Goal: Find specific page/section: Find specific page/section

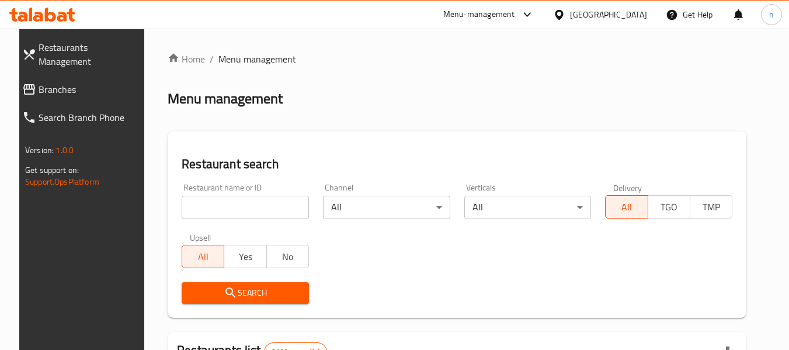
click at [48, 82] on span "Branches" at bounding box center [90, 89] width 103 height 14
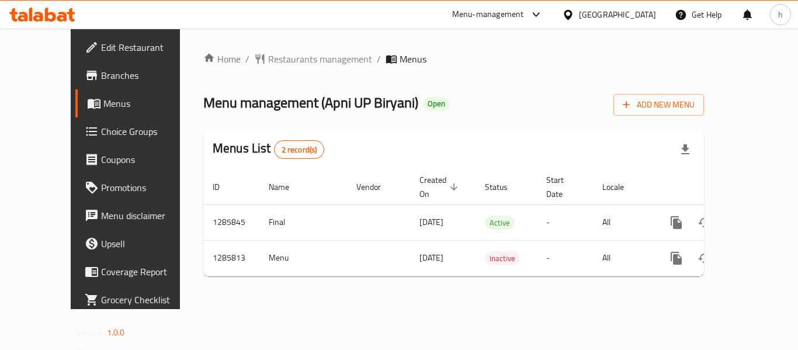
click at [589, 13] on div "[GEOGRAPHIC_DATA]" at bounding box center [617, 14] width 77 height 13
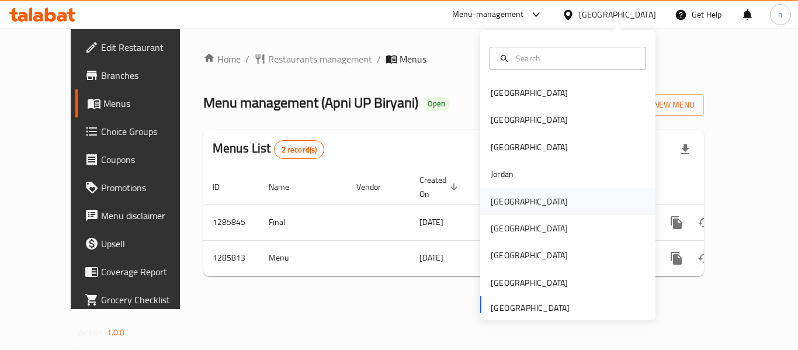
click at [515, 202] on div "Kuwait" at bounding box center [529, 201] width 96 height 27
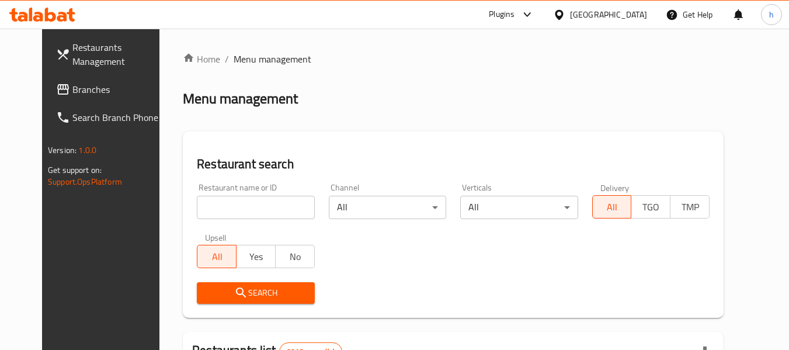
click at [72, 90] on span "Branches" at bounding box center [118, 89] width 92 height 14
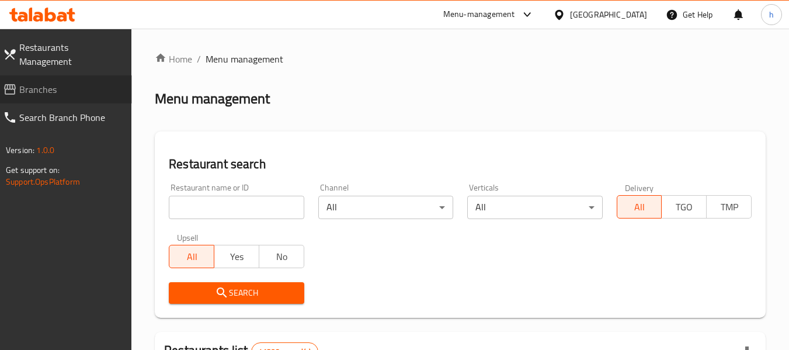
click at [44, 82] on span "Branches" at bounding box center [70, 89] width 103 height 14
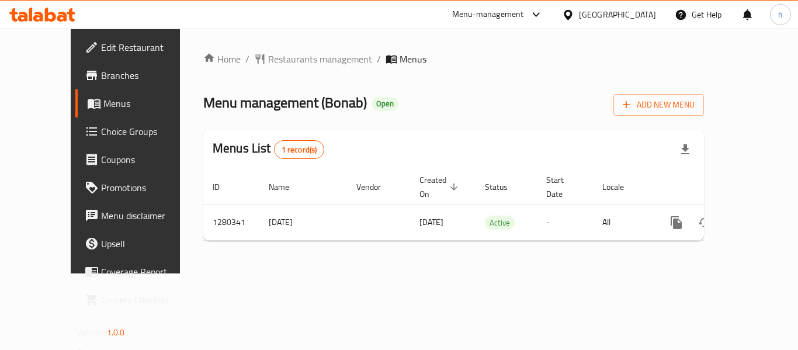
click at [524, 14] on div "Menu-management" at bounding box center [488, 15] width 72 height 14
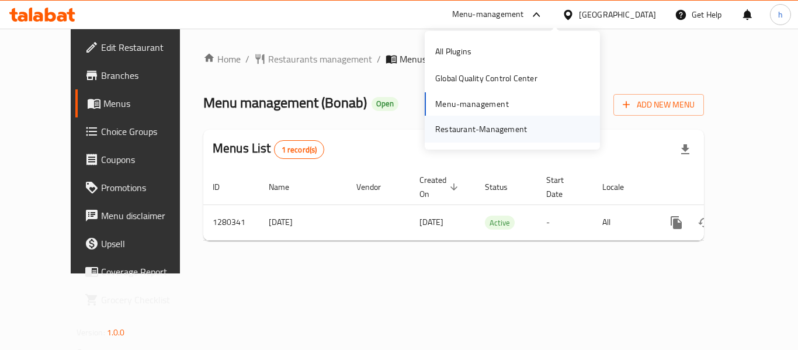
click at [491, 129] on div "Restaurant-Management" at bounding box center [481, 129] width 92 height 13
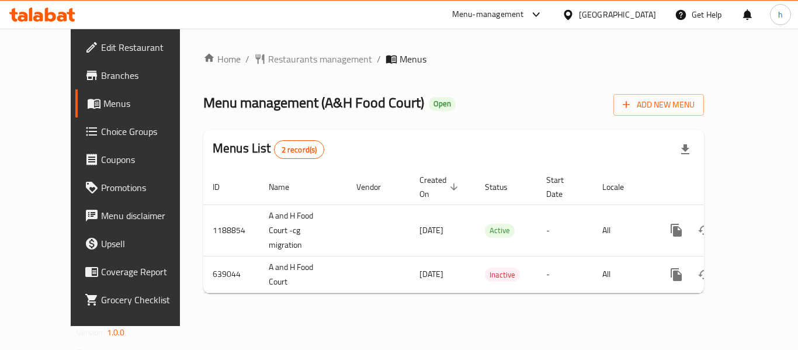
click at [579, 15] on div at bounding box center [570, 14] width 17 height 13
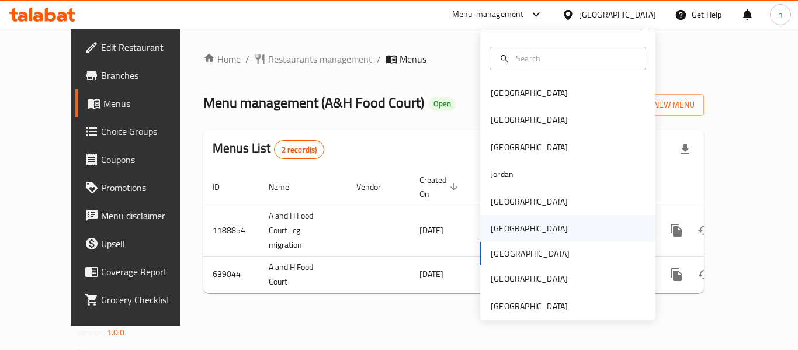
click at [511, 223] on div "[GEOGRAPHIC_DATA]" at bounding box center [529, 228] width 96 height 27
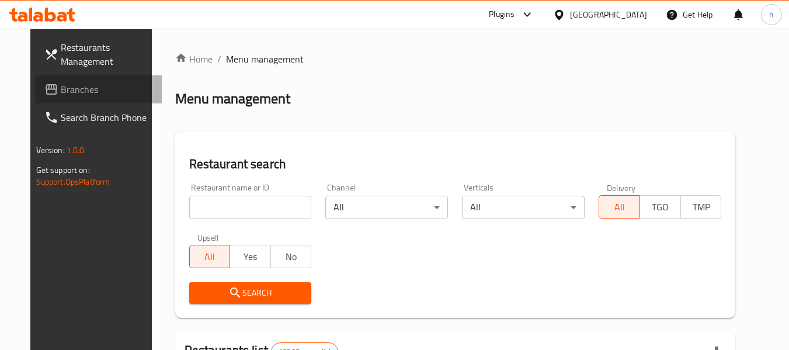
click at [67, 85] on span "Branches" at bounding box center [107, 89] width 92 height 14
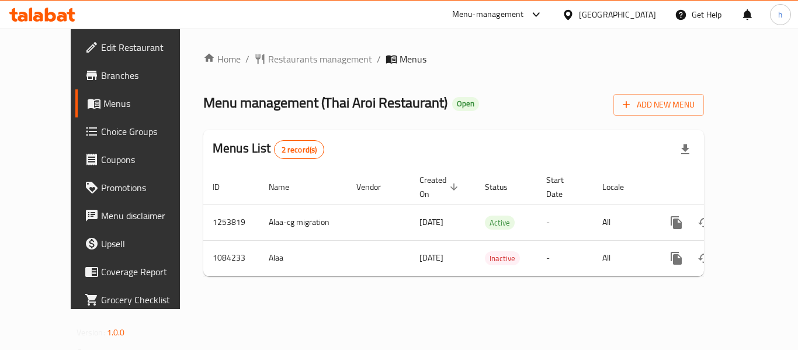
click at [652, 18] on div "Qatar" at bounding box center [617, 14] width 77 height 13
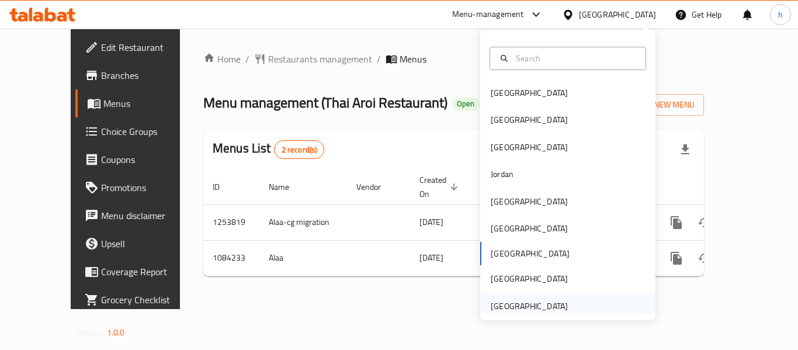
click at [539, 303] on div "[GEOGRAPHIC_DATA]" at bounding box center [529, 306] width 77 height 13
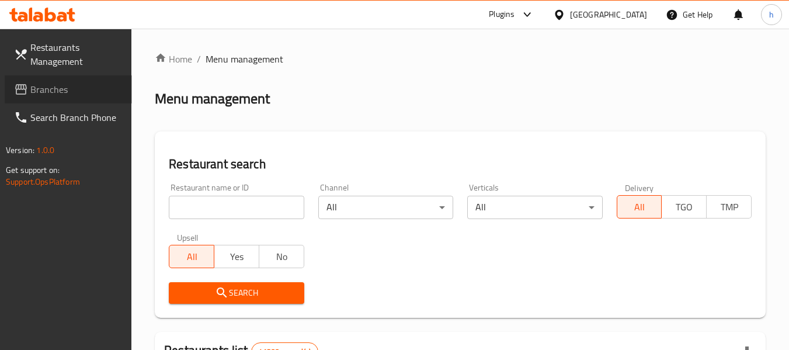
click at [86, 84] on span "Branches" at bounding box center [76, 89] width 92 height 14
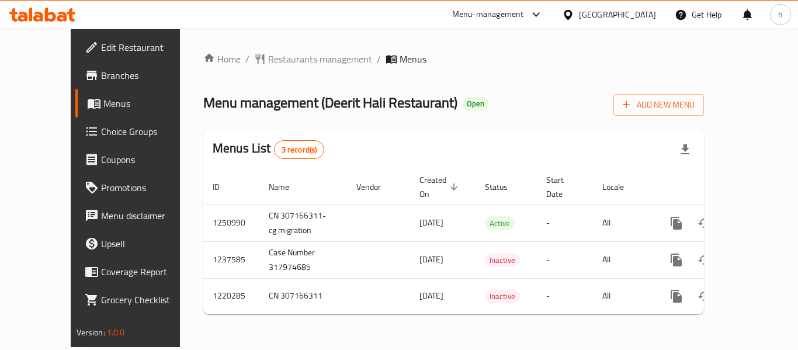
click at [637, 5] on div "[GEOGRAPHIC_DATA]" at bounding box center [609, 15] width 113 height 28
click at [579, 21] on div at bounding box center [570, 14] width 17 height 13
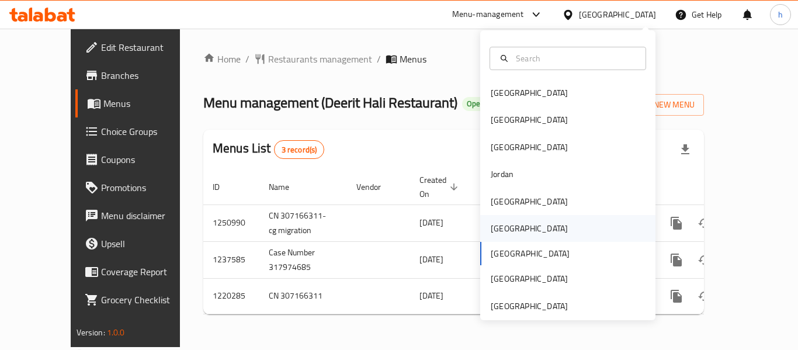
click at [491, 227] on div "Oman" at bounding box center [529, 228] width 77 height 13
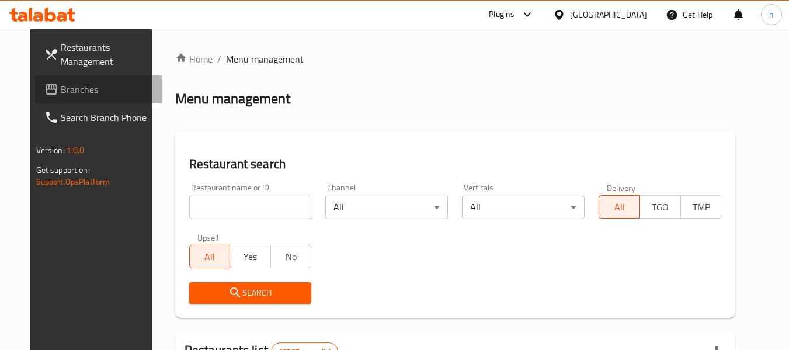
click at [61, 85] on span "Branches" at bounding box center [107, 89] width 92 height 14
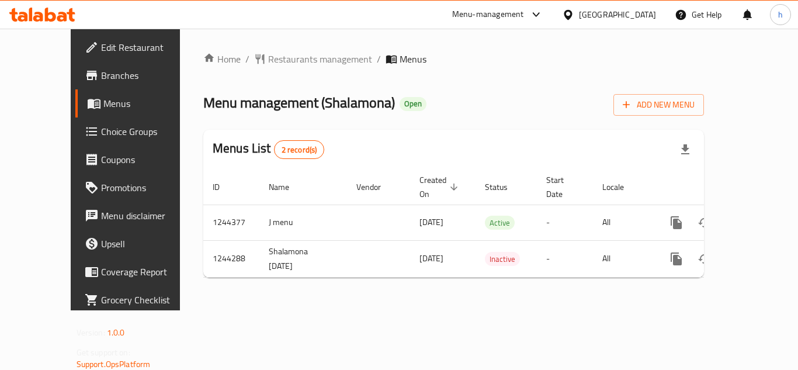
click at [579, 18] on div at bounding box center [570, 14] width 17 height 13
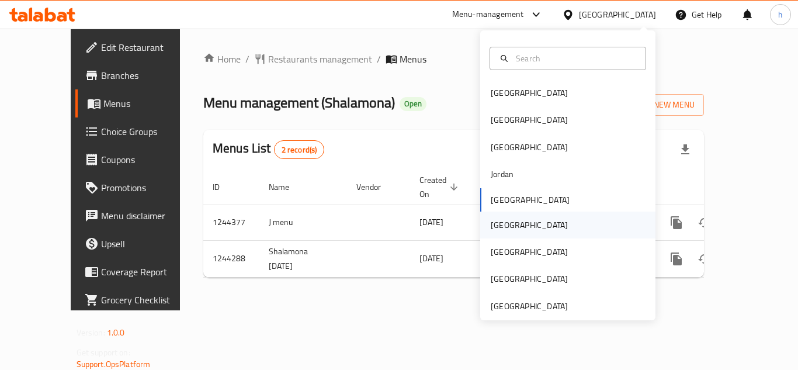
click at [503, 223] on div "[GEOGRAPHIC_DATA]" at bounding box center [529, 225] width 77 height 13
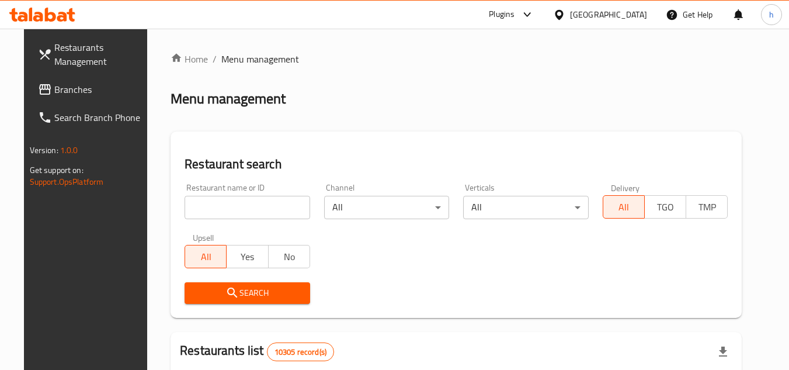
click at [54, 86] on span "Branches" at bounding box center [100, 89] width 92 height 14
